Goal: Transaction & Acquisition: Purchase product/service

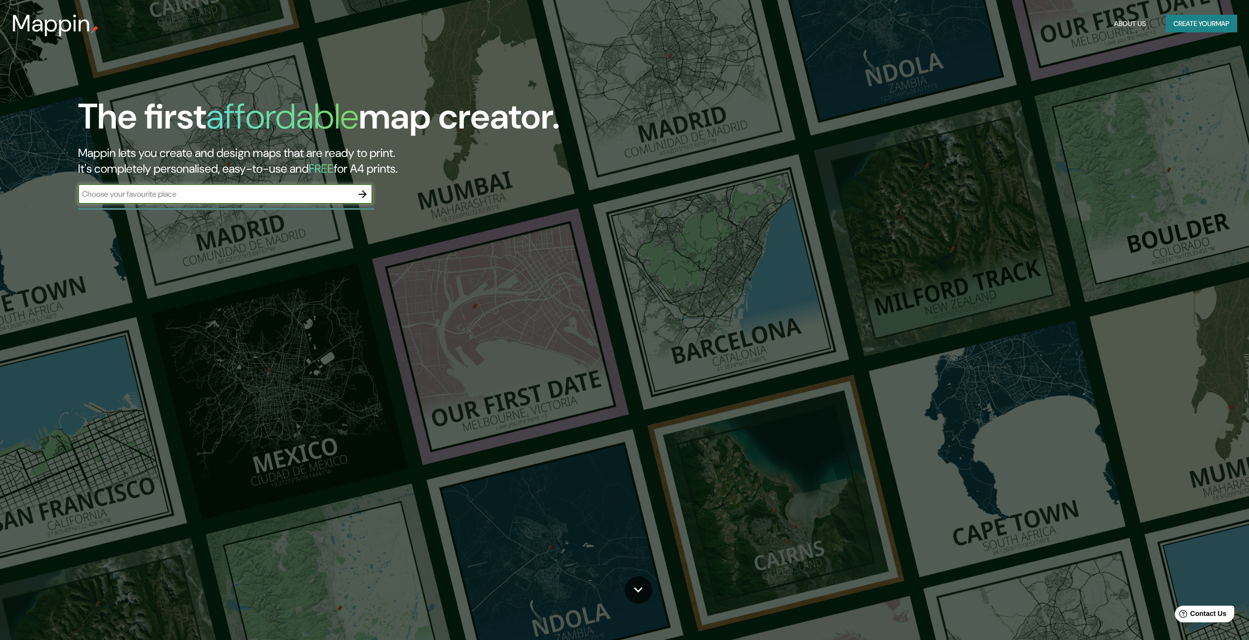
click at [309, 193] on input "text" at bounding box center [215, 193] width 275 height 11
type input "üsküdar"
click at [359, 194] on icon "button" at bounding box center [363, 194] width 8 height 8
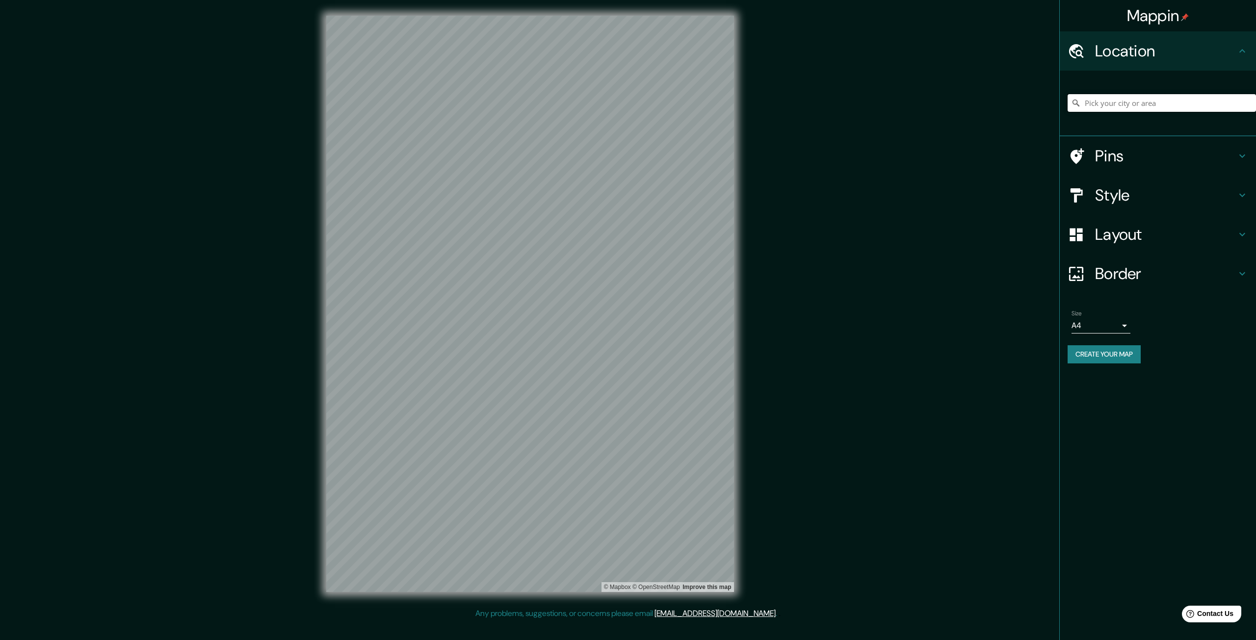
click at [635, 104] on input "Pick your city or area" at bounding box center [1162, 103] width 188 height 18
click at [635, 108] on input "üsküdar" at bounding box center [1162, 103] width 188 height 18
click at [635, 110] on input "üsküdar" at bounding box center [1162, 103] width 188 height 18
click at [635, 107] on input "üsküdar" at bounding box center [1162, 103] width 188 height 18
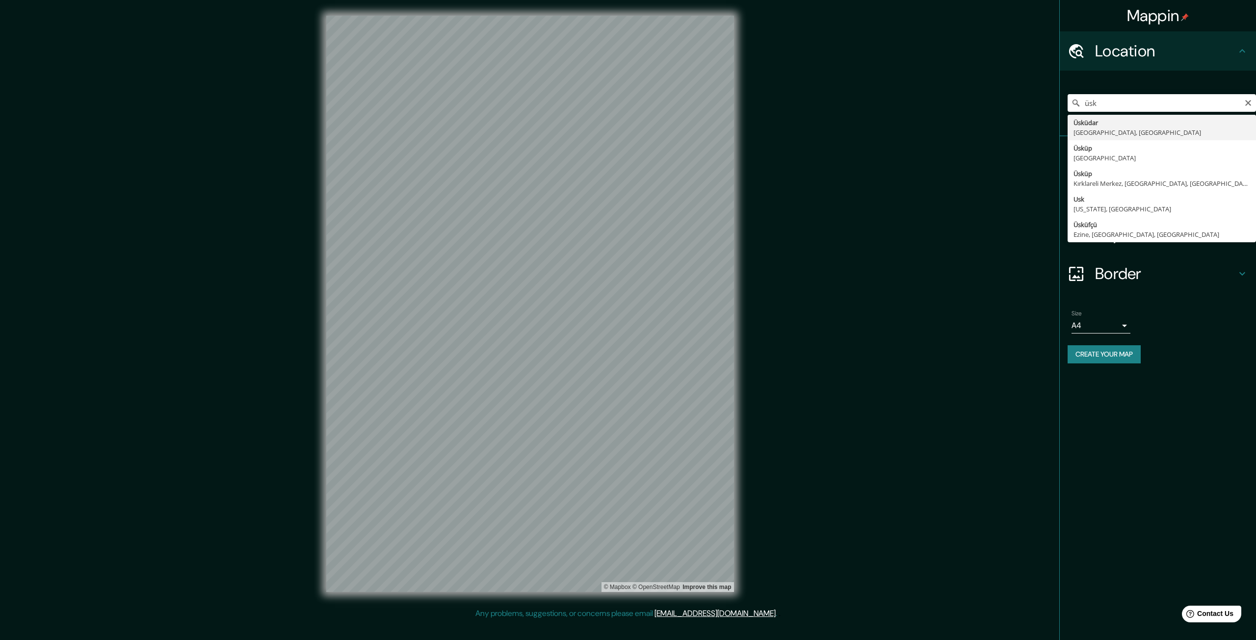
type input "Üsküdar, [GEOGRAPHIC_DATA], [GEOGRAPHIC_DATA]"
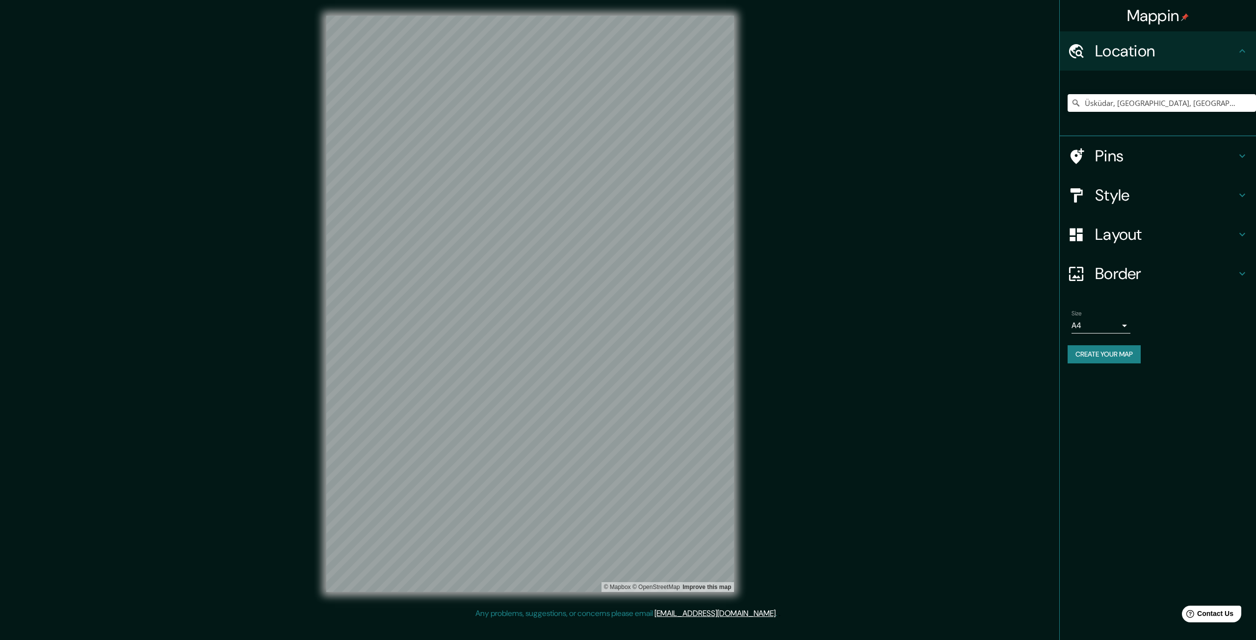
click at [635, 195] on h4 "Style" at bounding box center [1165, 195] width 141 height 20
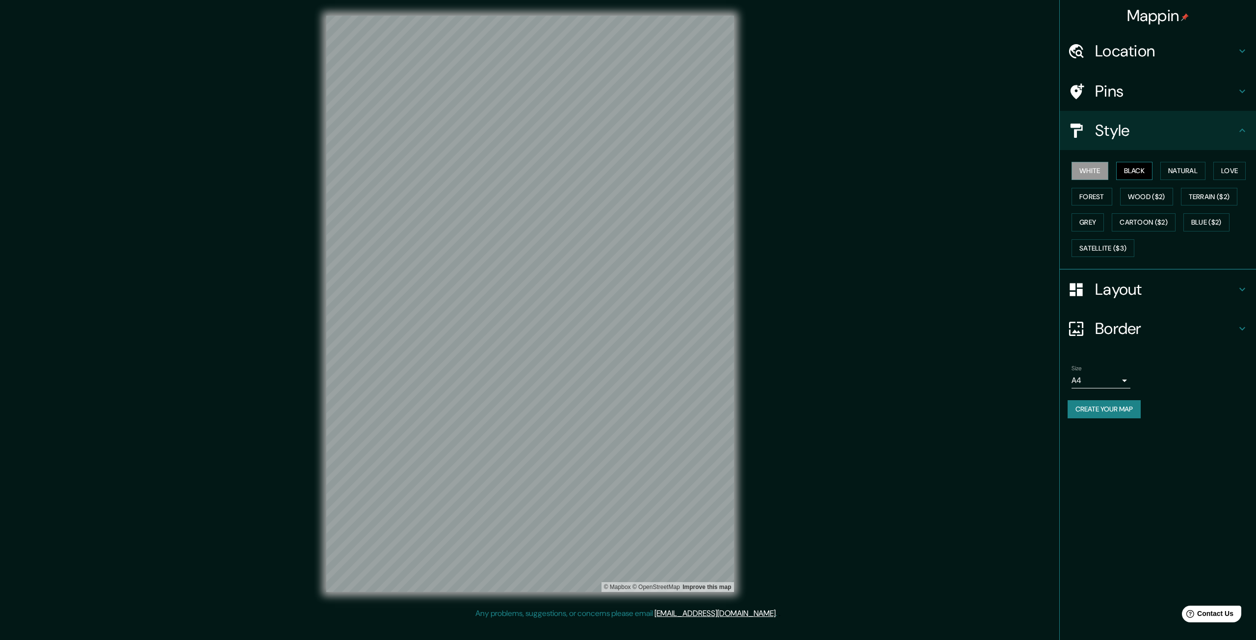
click at [635, 174] on button "Black" at bounding box center [1134, 171] width 37 height 18
click at [635, 172] on button "Natural" at bounding box center [1182, 171] width 45 height 18
click at [635, 199] on button "Forest" at bounding box center [1092, 197] width 41 height 18
click at [635, 173] on button "Love" at bounding box center [1229, 171] width 32 height 18
click at [635, 298] on button "Create your map" at bounding box center [1104, 409] width 73 height 18
